Goal: Information Seeking & Learning: Learn about a topic

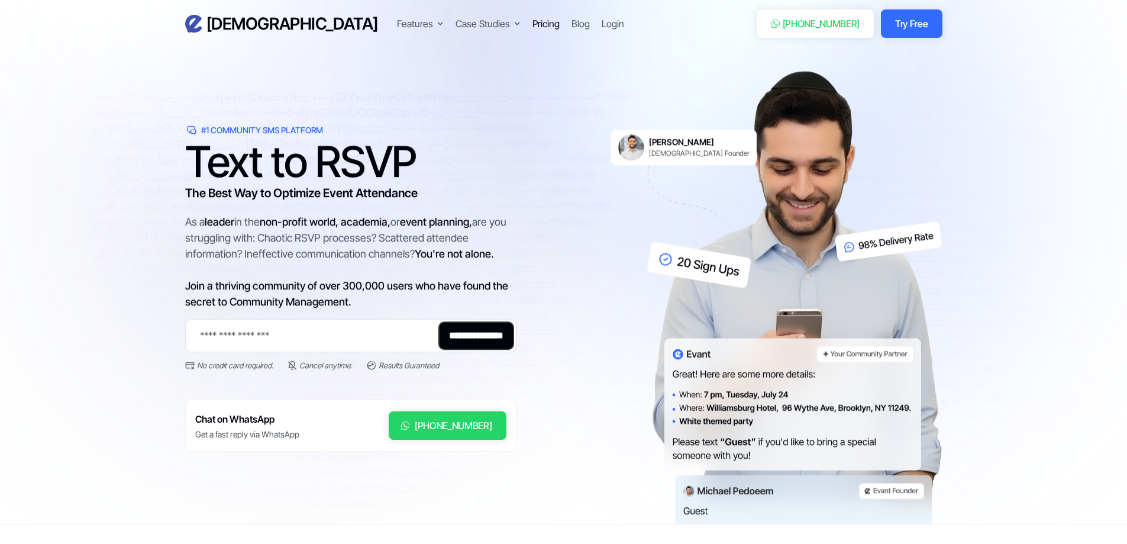
click at [532, 27] on div "Pricing" at bounding box center [545, 24] width 27 height 14
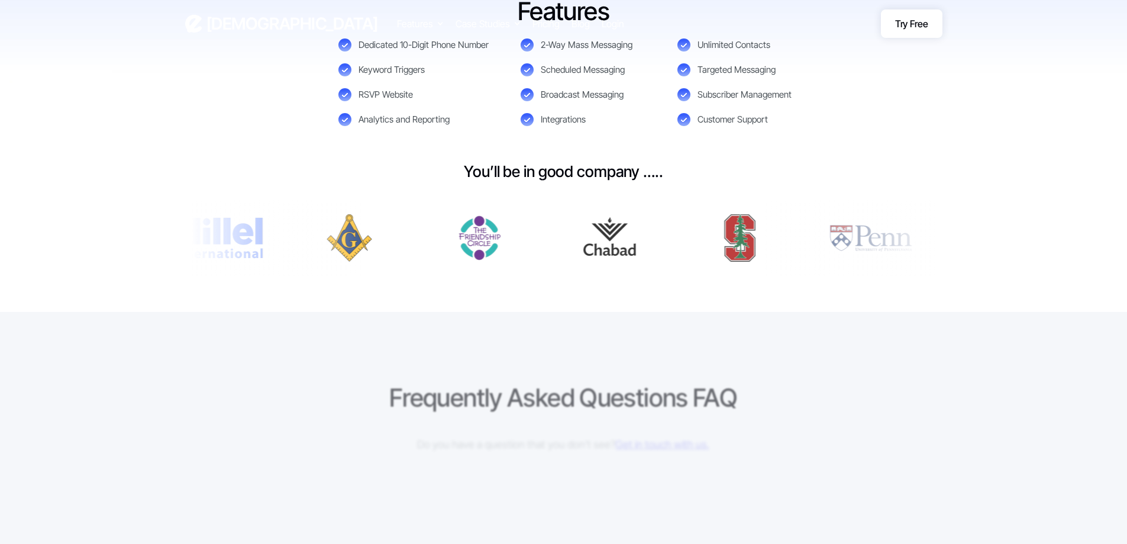
scroll to position [592, 0]
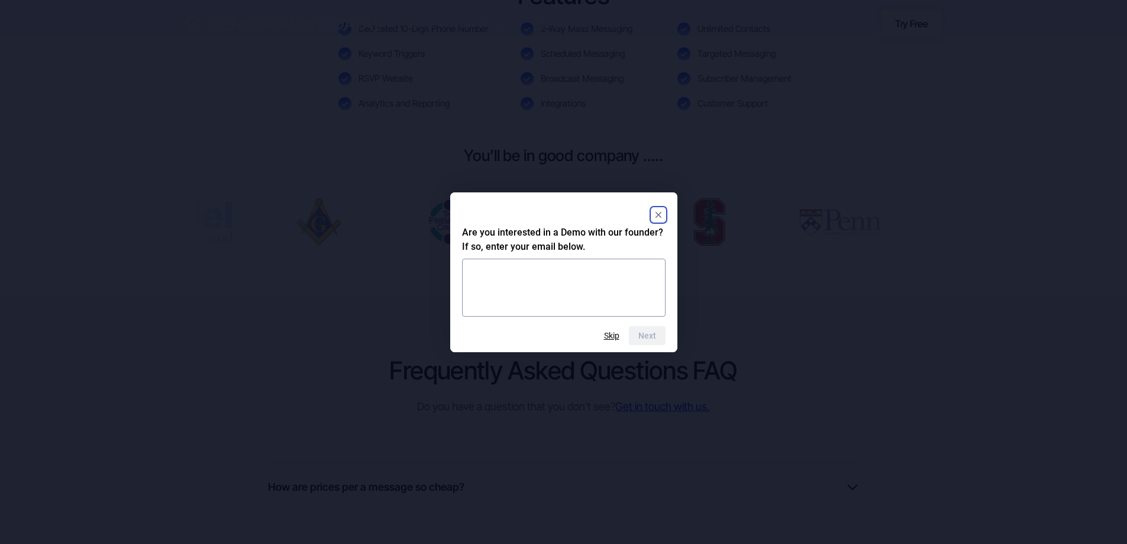
click at [658, 210] on rect "Close" at bounding box center [658, 215] width 14 height 14
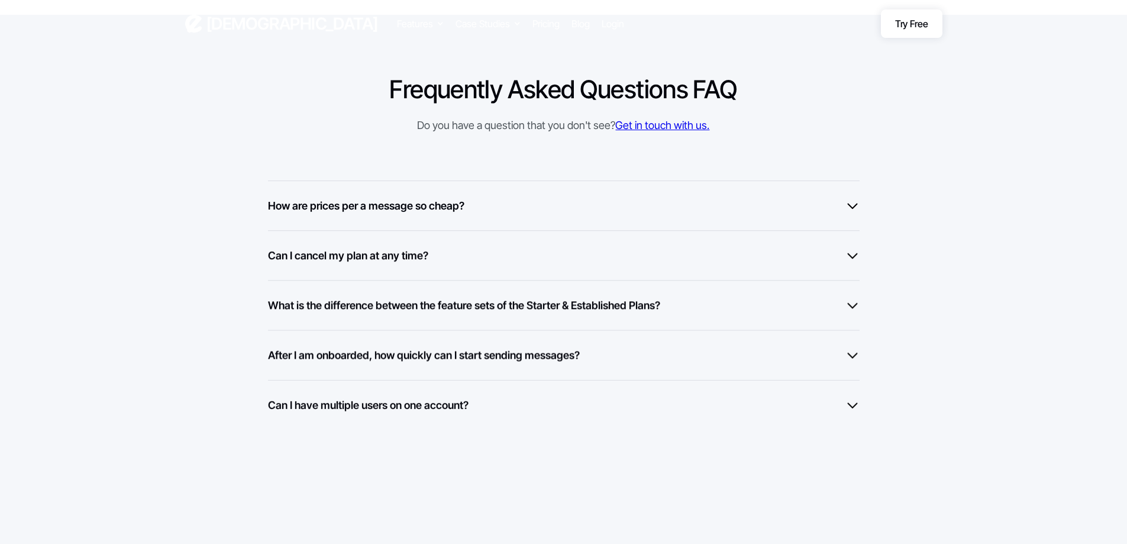
scroll to position [887, 0]
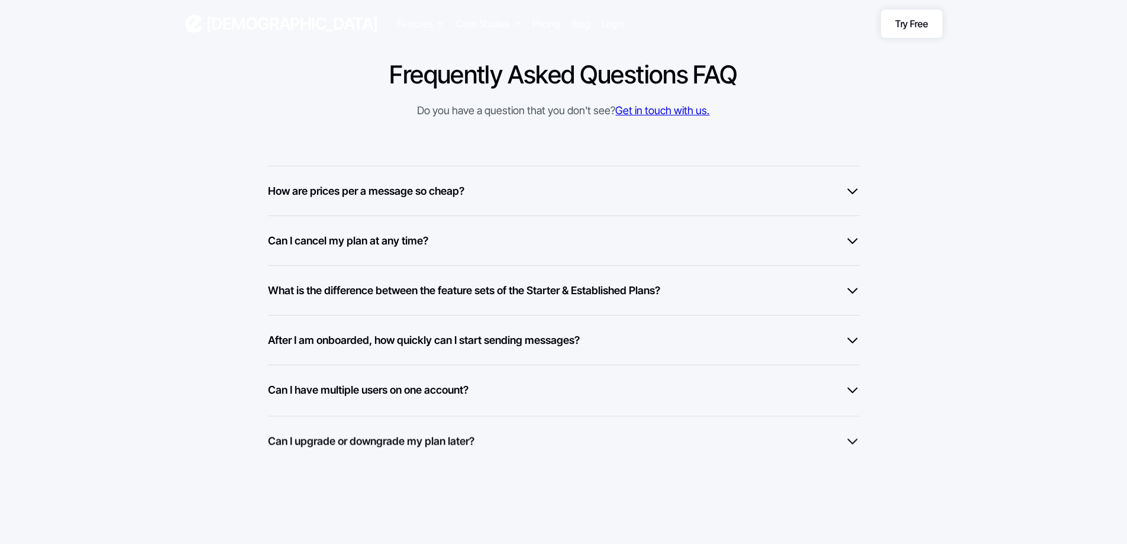
click at [459, 190] on h6 "How are prices per a message so cheap?" at bounding box center [366, 191] width 196 height 16
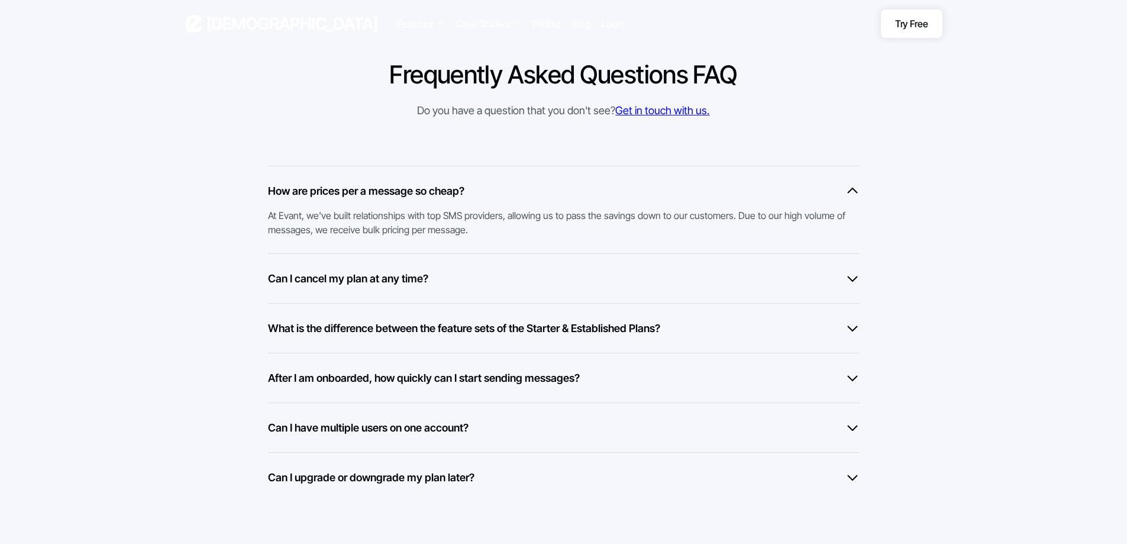
click at [478, 285] on div "Can I cancel my plan at any time?" at bounding box center [564, 278] width 592 height 16
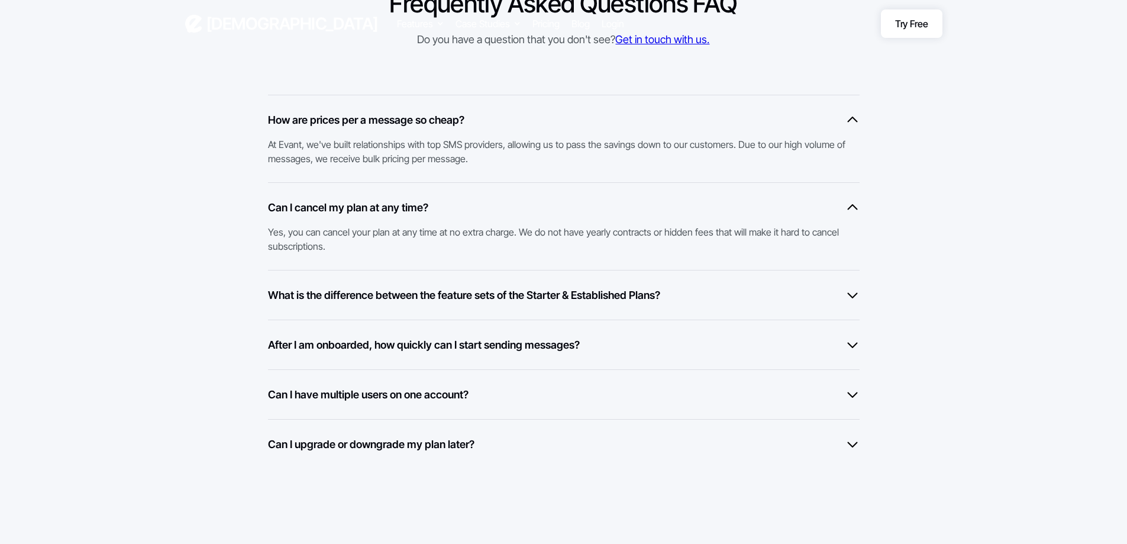
scroll to position [1006, 0]
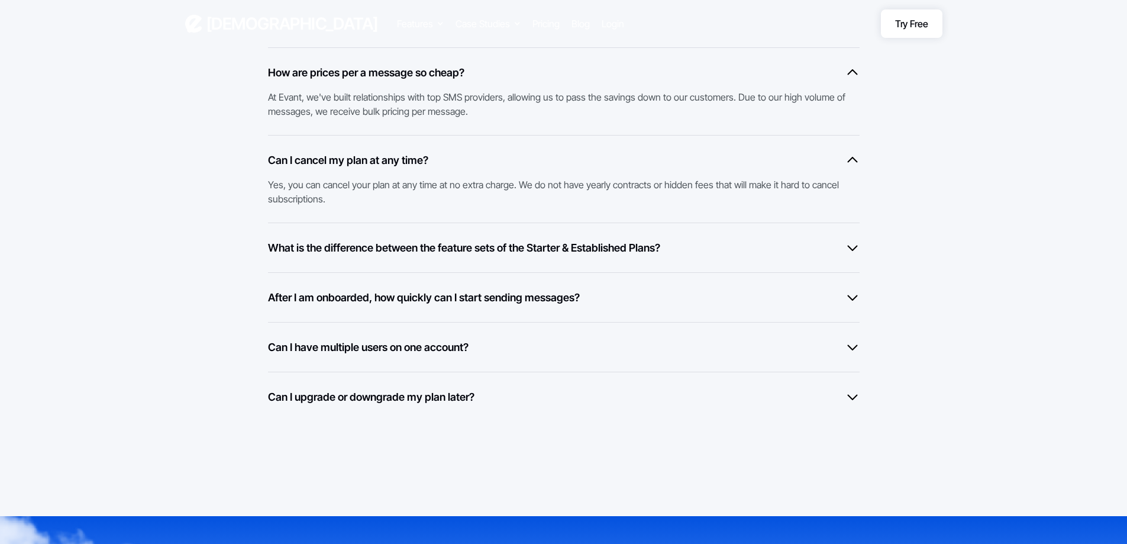
click at [471, 252] on h6 "What is the difference between the feature sets of the Starter & Established Pl…" at bounding box center [464, 248] width 392 height 16
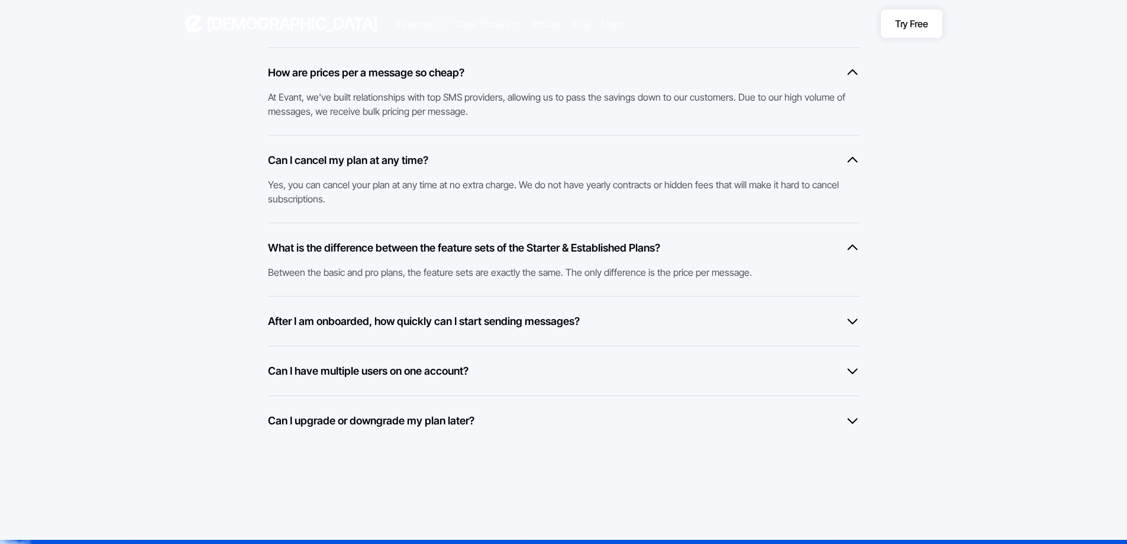
click at [486, 324] on h6 "After I am onboarded, how quickly can I start sending messages?" at bounding box center [424, 321] width 312 height 16
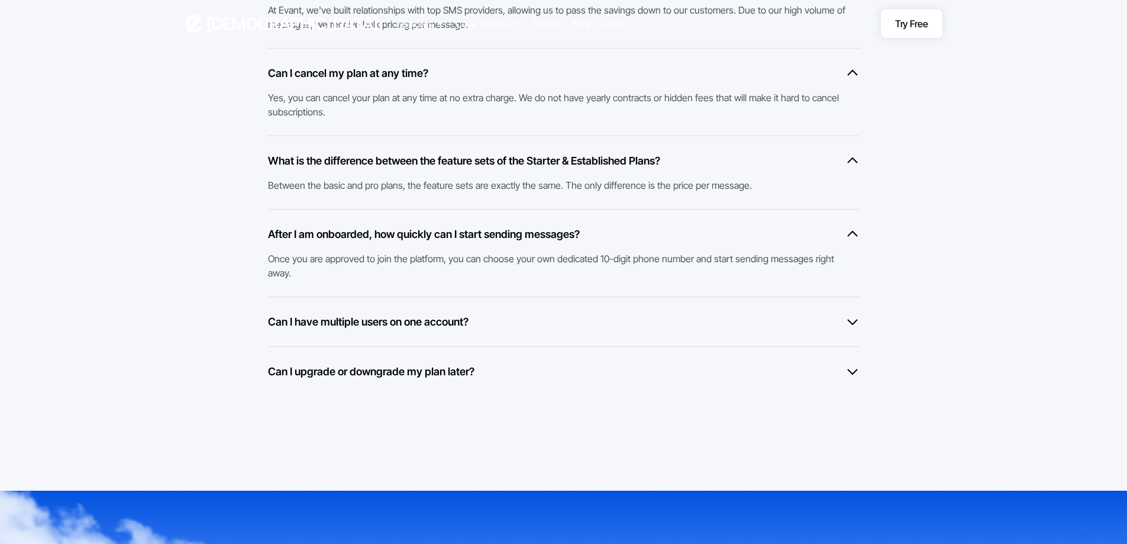
scroll to position [1124, 0]
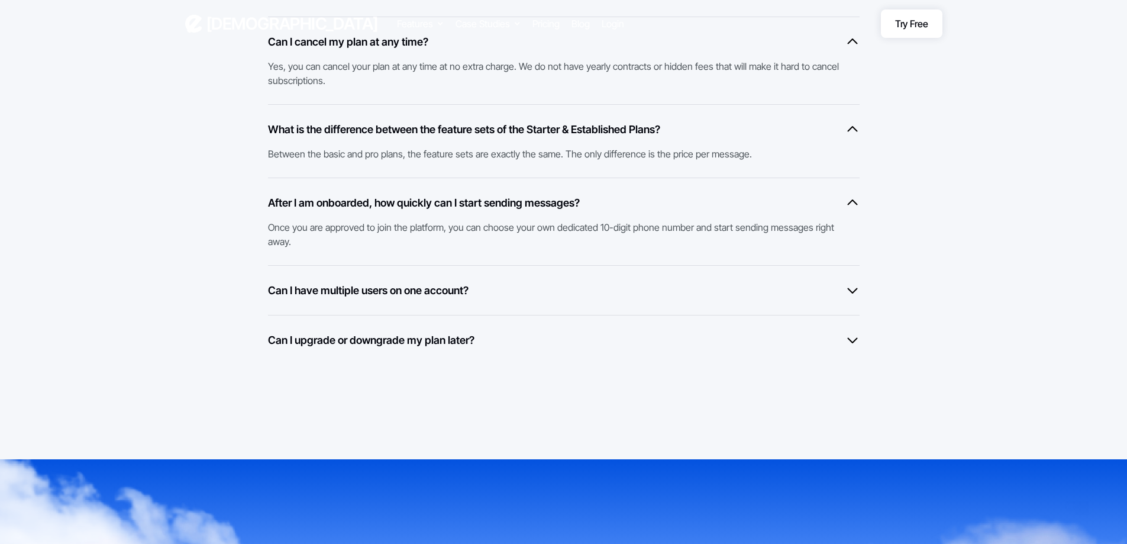
click at [469, 293] on div "Can I have multiple users on one account?" at bounding box center [564, 290] width 592 height 16
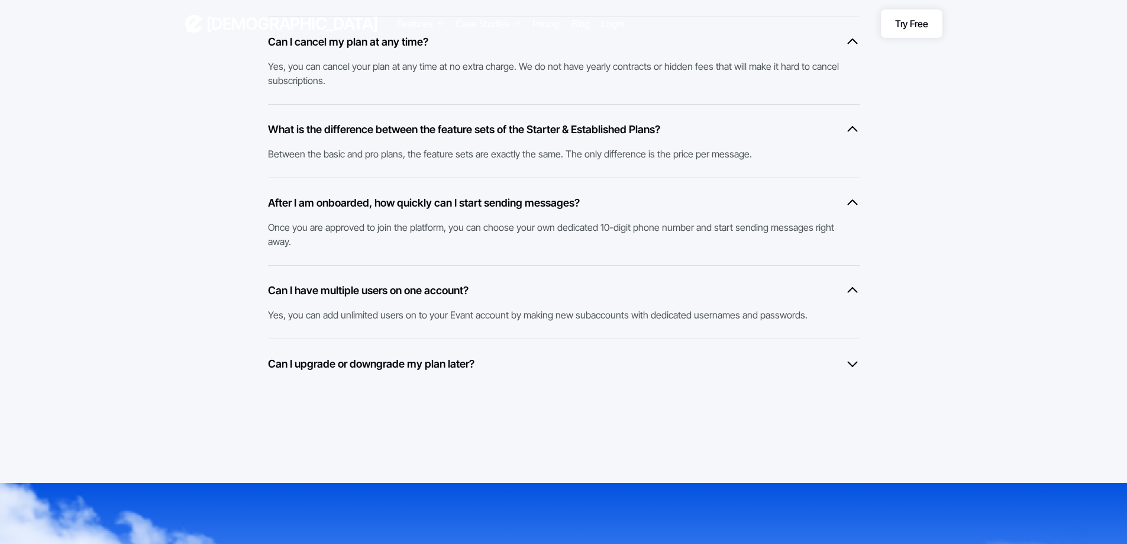
click at [473, 360] on div "Can I upgrade or downgrade my plan later?" at bounding box center [564, 364] width 592 height 16
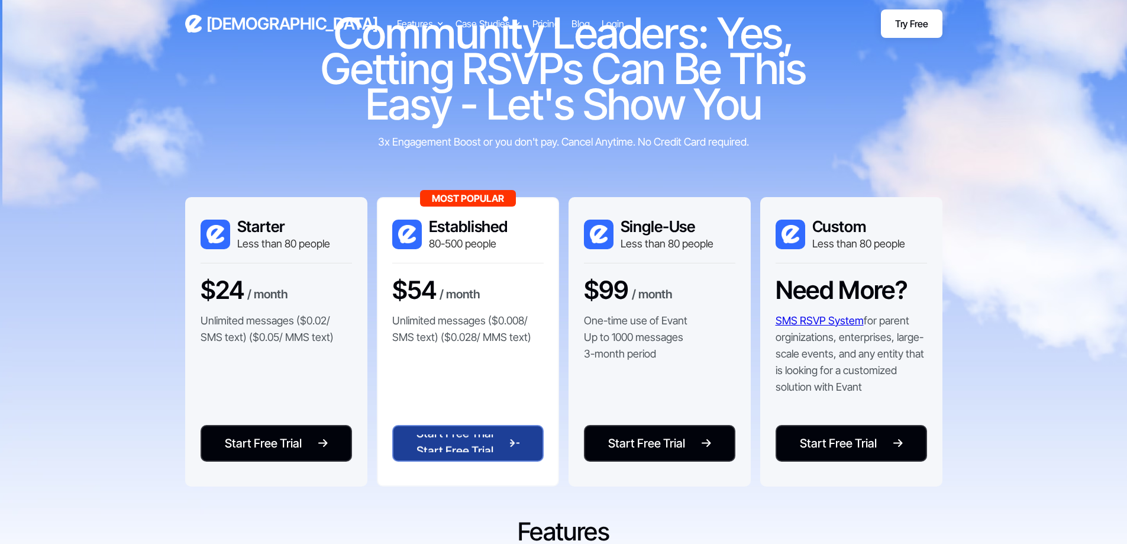
scroll to position [0, 0]
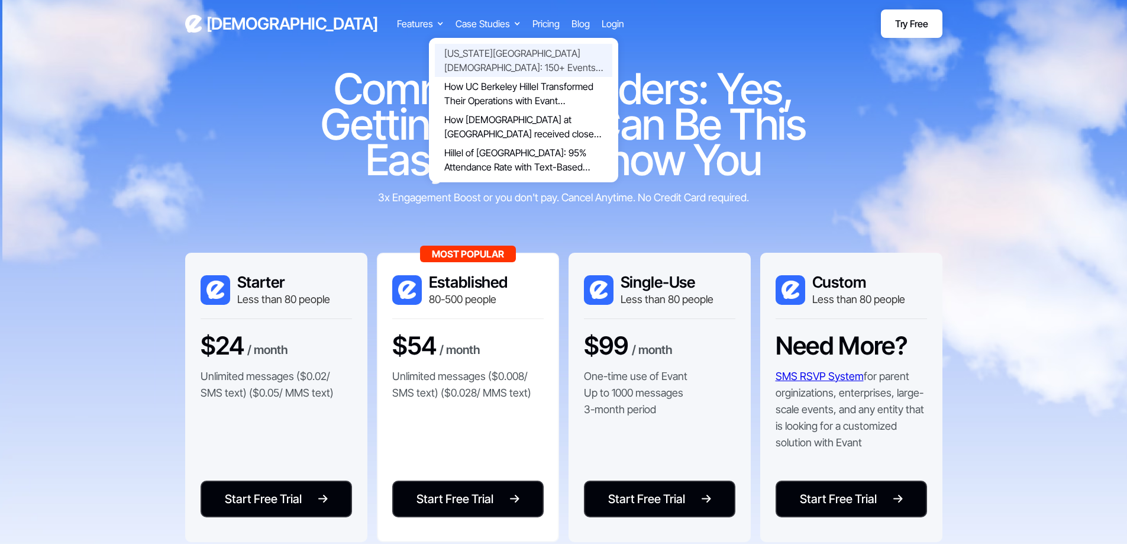
click at [435, 57] on link "[US_STATE][GEOGRAPHIC_DATA] [DEMOGRAPHIC_DATA]: 150+ Events Powered by [PERSON_…" at bounding box center [523, 60] width 177 height 33
